Goal: Transaction & Acquisition: Purchase product/service

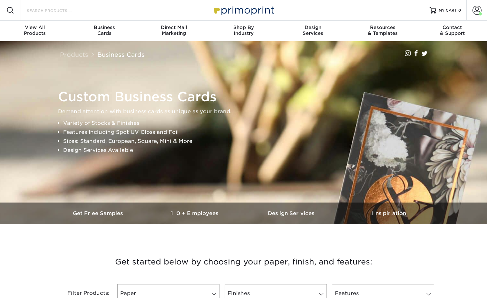
click at [57, 9] on input "Search Products" at bounding box center [57, 10] width 63 height 8
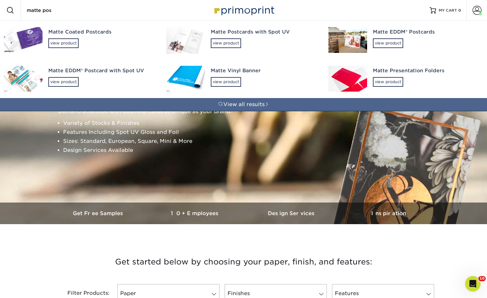
type input "matte pos"
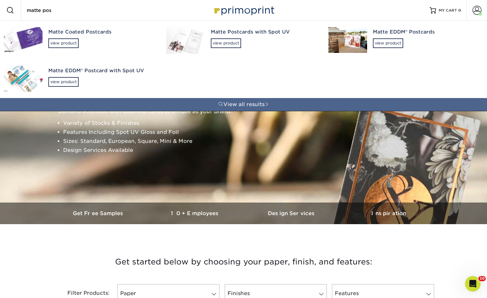
click at [54, 34] on div "Matte Coated Postcards" at bounding box center [101, 31] width 106 height 7
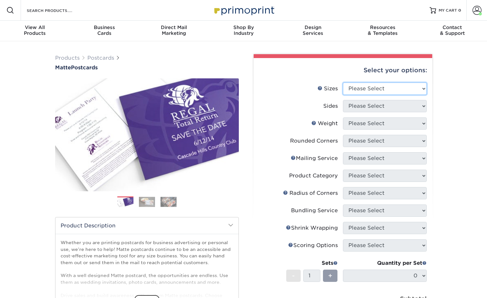
click at [350, 88] on select "Please Select 1.5" x 7" 2" x 4" 2" x 6" 2" x 7" 2" x 8" 2.12" x 5.5" 2.125" x 5…" at bounding box center [385, 89] width 84 height 12
select select "5.00x7.00"
click at [343, 83] on select "Please Select 1.5" x 7" 2" x 4" 2" x 6" 2" x 7" 2" x 8" 2.12" x 5.5" 2.125" x 5…" at bounding box center [385, 89] width 84 height 12
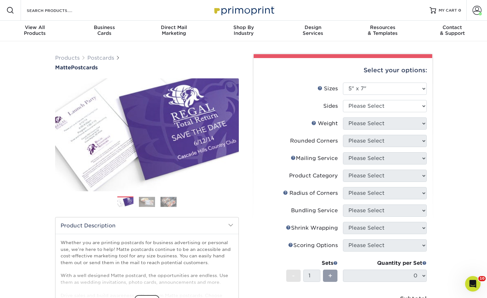
click at [355, 95] on li "Sizes Help Sizes Please Select 1.5" x 7" 2" x 4" 2" x 6" 2" x 7" 2" x 8" 2.12" …" at bounding box center [343, 91] width 168 height 17
click at [355, 102] on select "Please Select Print Both Sides Print Front Only" at bounding box center [385, 106] width 84 height 12
select select "13abbda7-1d64-4f25-8bb2-c179b224825d"
click at [343, 100] on select "Please Select Print Both Sides Print Front Only" at bounding box center [385, 106] width 84 height 12
drag, startPoint x: 362, startPoint y: 123, endPoint x: 362, endPoint y: 129, distance: 6.5
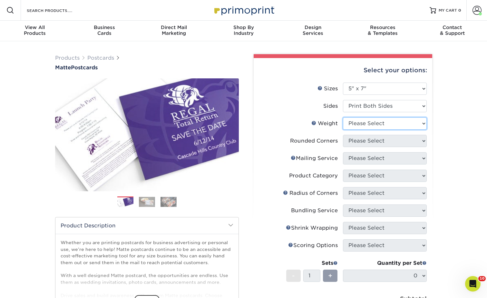
click at [362, 123] on select "Please Select 14PT 16PT" at bounding box center [385, 123] width 84 height 12
select select "14PT"
click at [343, 117] on select "Please Select 14PT 16PT" at bounding box center [385, 123] width 84 height 12
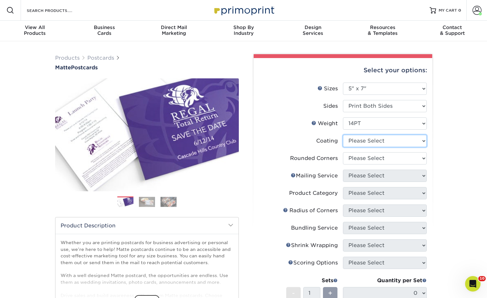
click at [362, 140] on select at bounding box center [385, 141] width 84 height 12
select select "121bb7b5-3b4d-429f-bd8d-bbf80e953313"
click at [343, 135] on select at bounding box center [385, 141] width 84 height 12
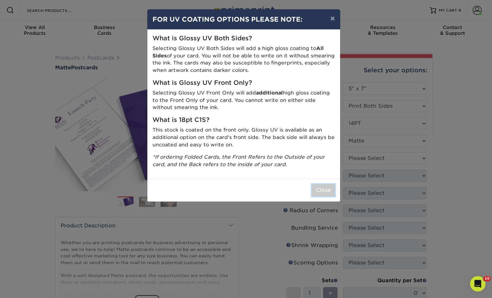
click at [330, 190] on button "Close" at bounding box center [323, 190] width 23 height 12
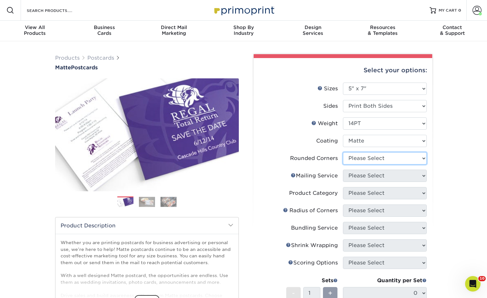
click at [357, 160] on select "Please Select Yes - Round 4 Corners No" at bounding box center [385, 158] width 84 height 12
select select "0"
click at [343, 152] on select "Please Select Yes - Round 4 Corners No" at bounding box center [385, 158] width 84 height 12
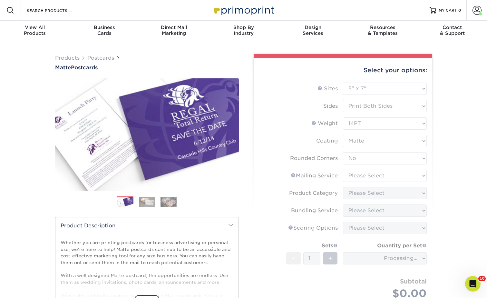
click at [359, 172] on form "Sizes Help Sizes Please Select 1.5" x 7" 2" x 4" 2" x 6" 2" x 7" 2" x 8" 2.12" …" at bounding box center [343, 201] width 168 height 237
